Goal: Task Accomplishment & Management: Manage account settings

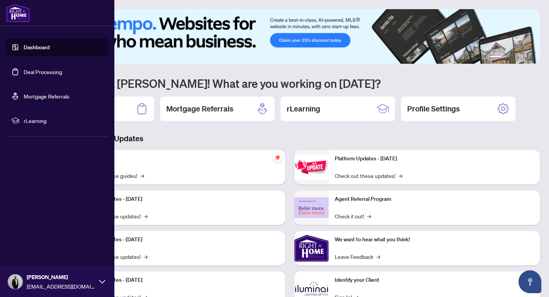
click at [41, 71] on link "Deal Processing" at bounding box center [43, 71] width 38 height 7
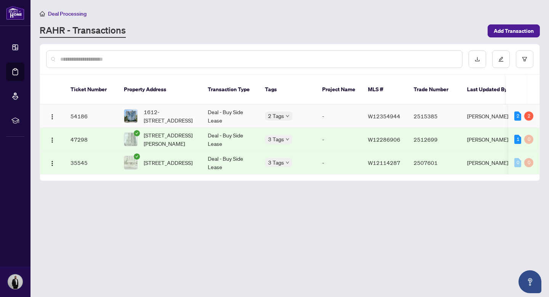
click at [74, 106] on td "54186" at bounding box center [90, 115] width 53 height 23
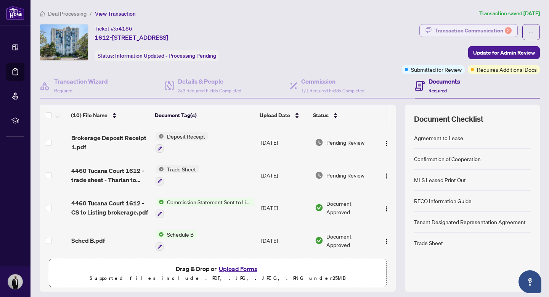
click at [462, 29] on div "Transaction Communication 2" at bounding box center [473, 30] width 77 height 12
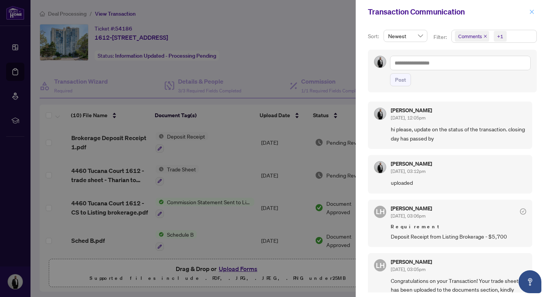
click at [535, 10] on button "button" at bounding box center [532, 11] width 10 height 9
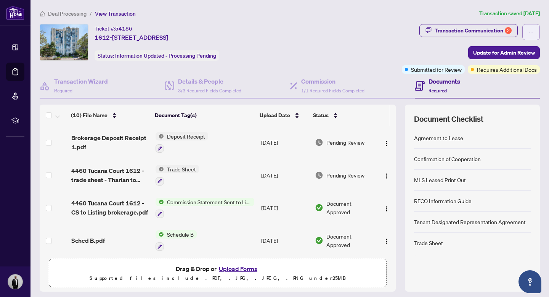
click at [532, 31] on icon "ellipsis" at bounding box center [530, 31] width 5 height 5
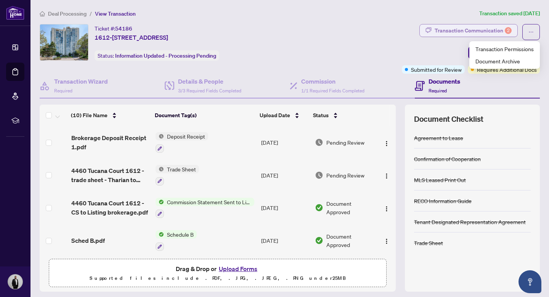
click at [469, 31] on div "Transaction Communication 2" at bounding box center [473, 30] width 77 height 12
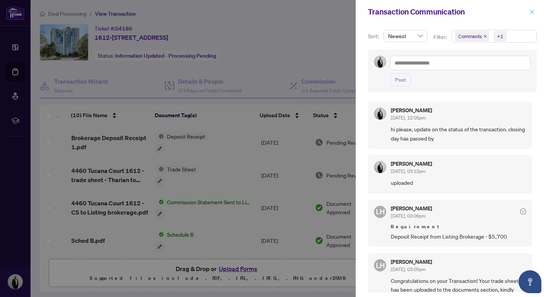
click at [529, 10] on icon "close" at bounding box center [531, 11] width 5 height 5
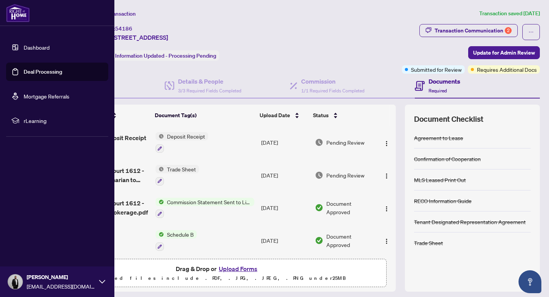
click at [42, 44] on link "Dashboard" at bounding box center [37, 47] width 26 height 7
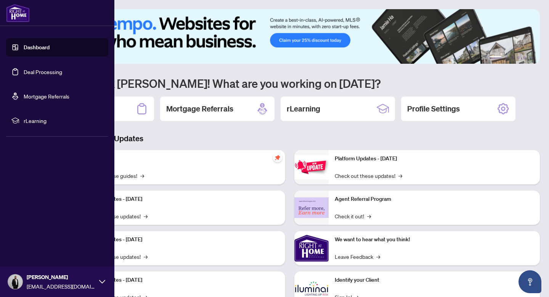
click at [47, 73] on link "Deal Processing" at bounding box center [43, 71] width 38 height 7
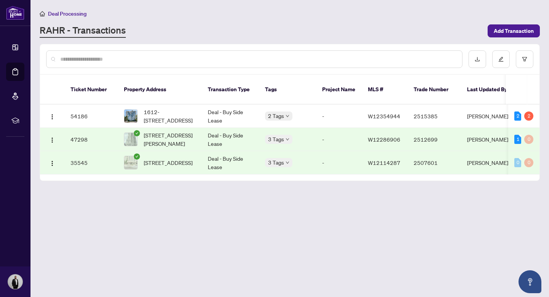
click at [261, 194] on main "Deal Processing [PERSON_NAME] - Transactions Add Transaction Ticket Number Prop…" at bounding box center [289, 148] width 518 height 297
